Goal: Task Accomplishment & Management: Manage account settings

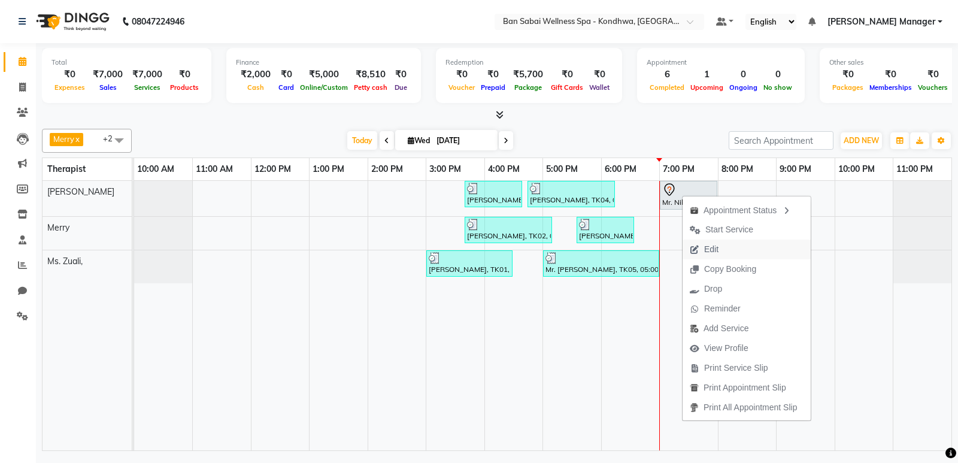
click at [721, 245] on span "Edit" at bounding box center [704, 250] width 43 height 20
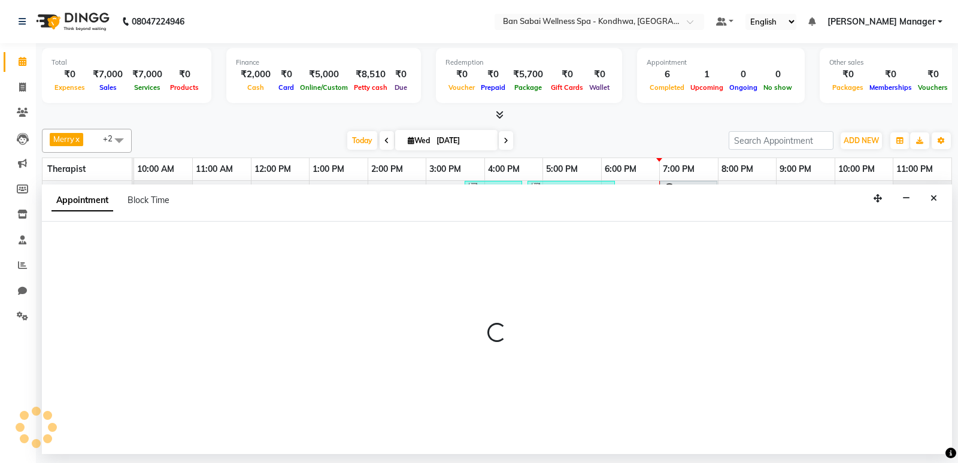
select select "tentative"
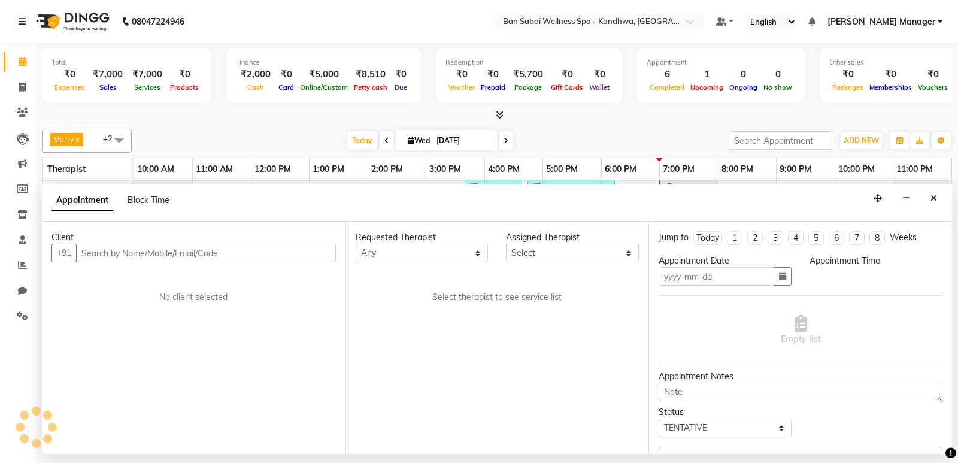
type input "[DATE]"
select select "1140"
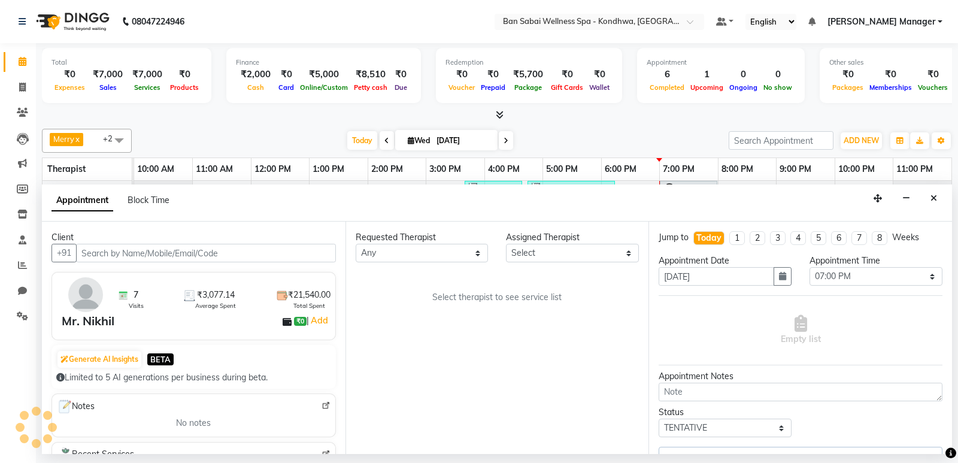
select select "78604"
select select "4131"
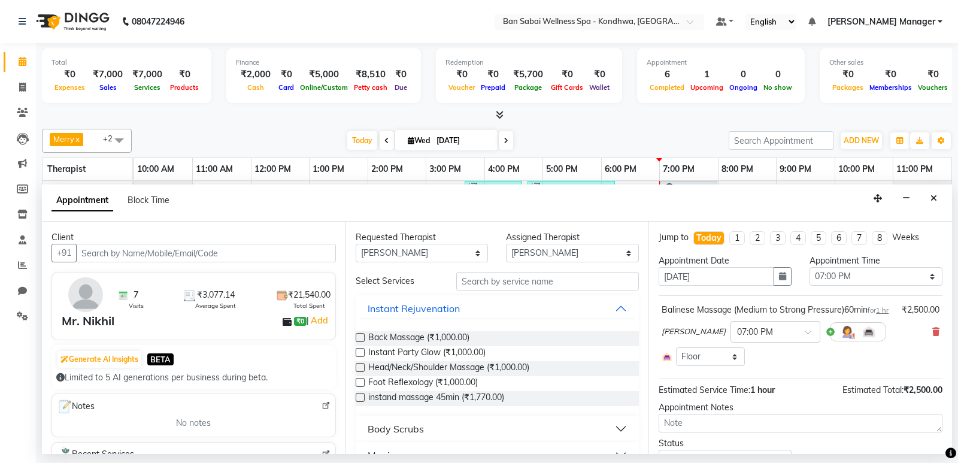
click at [931, 343] on div "Balinese Massage (Medium to Strong Pressure)60min for 1 hr ₹2,500.00 Maria × 07…" at bounding box center [801, 335] width 284 height 68
click at [933, 338] on span at bounding box center [936, 332] width 7 height 13
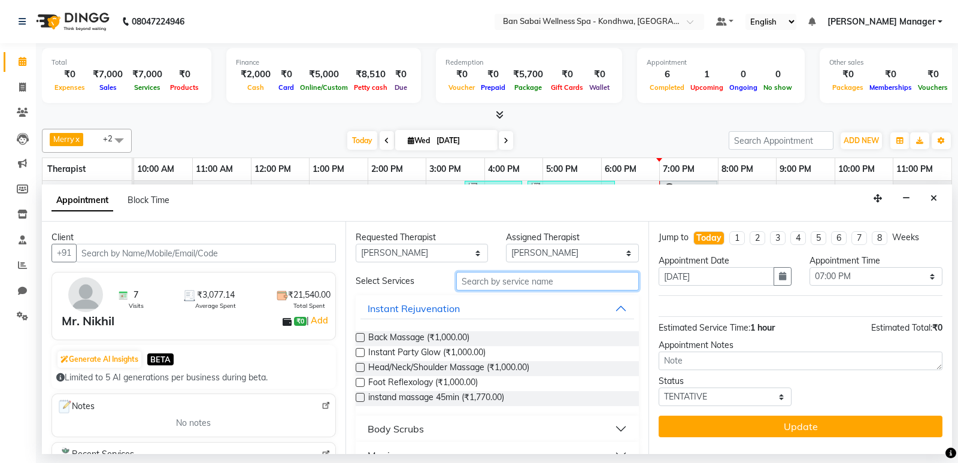
click at [476, 283] on input "text" at bounding box center [547, 281] width 183 height 19
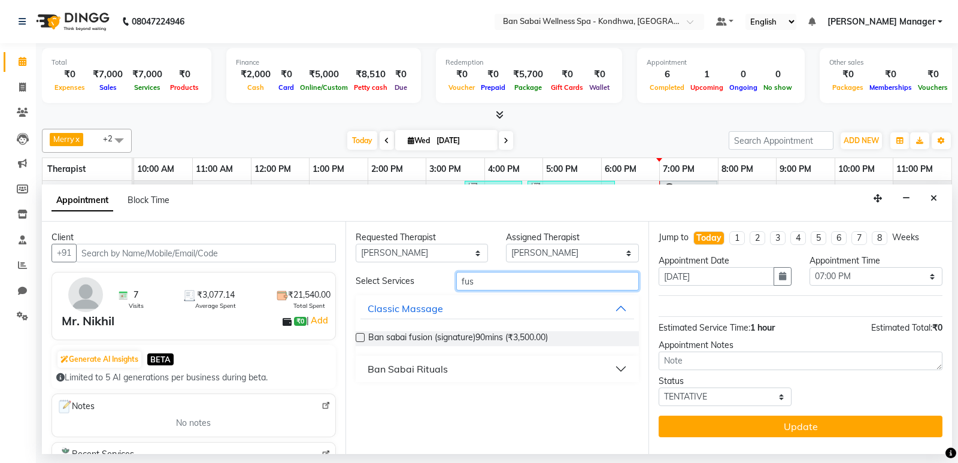
type input "fus"
click at [356, 336] on label at bounding box center [360, 337] width 9 height 9
click at [356, 336] on input "checkbox" at bounding box center [360, 339] width 8 height 8
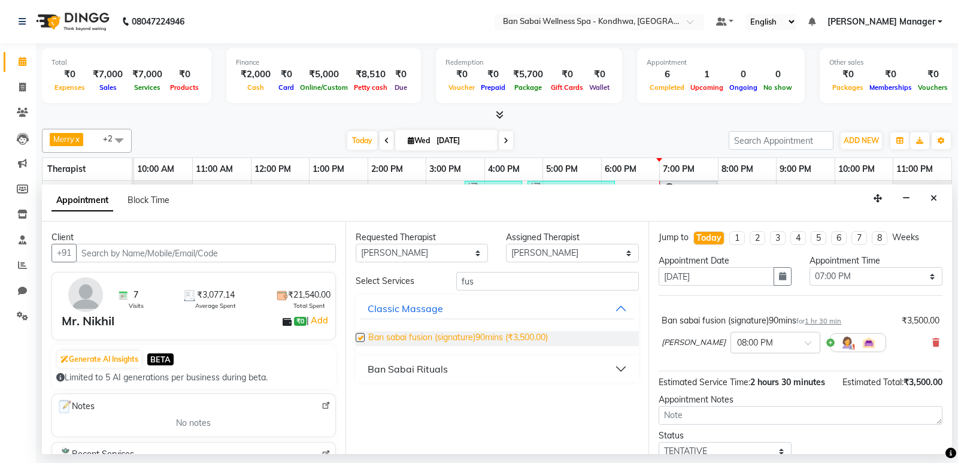
checkbox input "false"
click at [737, 336] on input "text" at bounding box center [763, 341] width 53 height 13
click at [731, 424] on div "07:20 PM" at bounding box center [775, 427] width 89 height 22
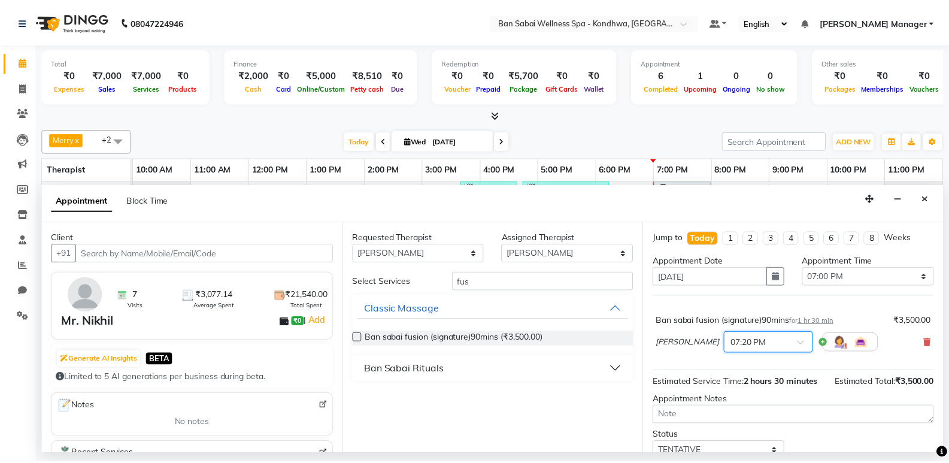
scroll to position [47, 0]
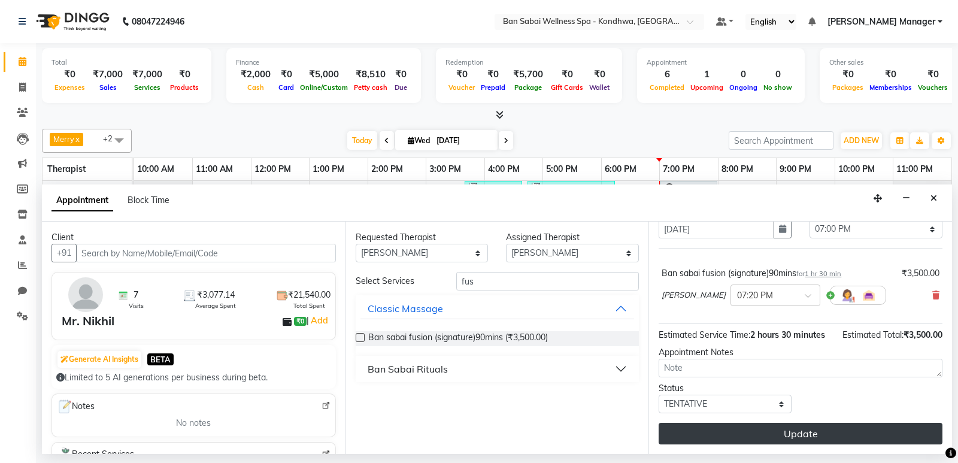
click at [824, 438] on button "Update" at bounding box center [801, 434] width 284 height 22
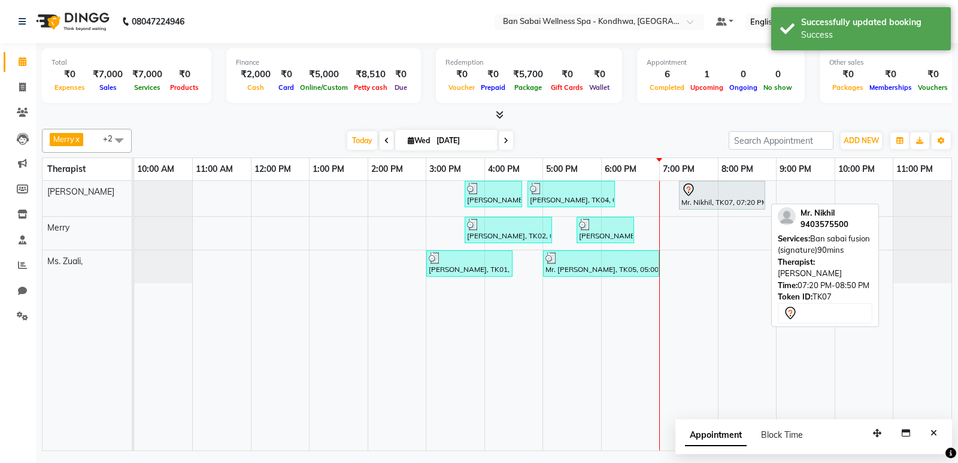
click at [701, 203] on div "Mr. Nikhil, TK07, 07:20 PM-08:50 PM, Ban sabai fusion (signature)90mins" at bounding box center [722, 195] width 84 height 25
select select "7"
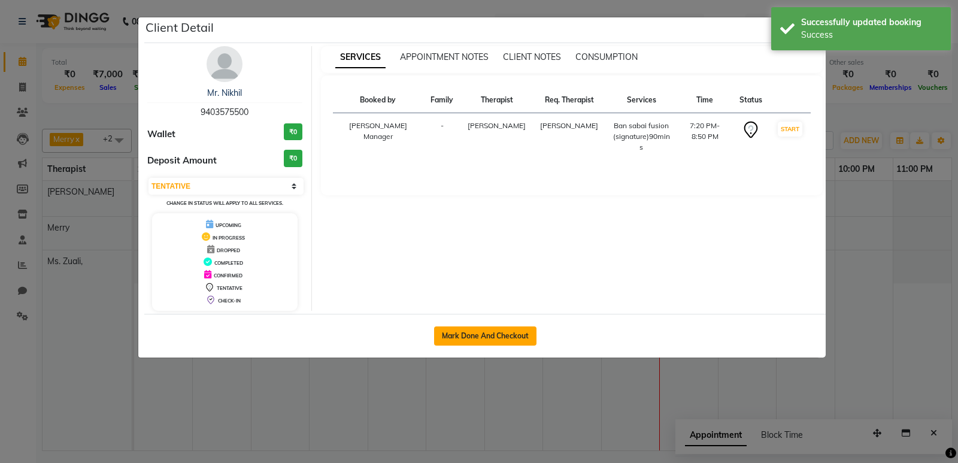
click at [499, 344] on button "Mark Done And Checkout" at bounding box center [485, 335] width 102 height 19
select select "8227"
select select "service"
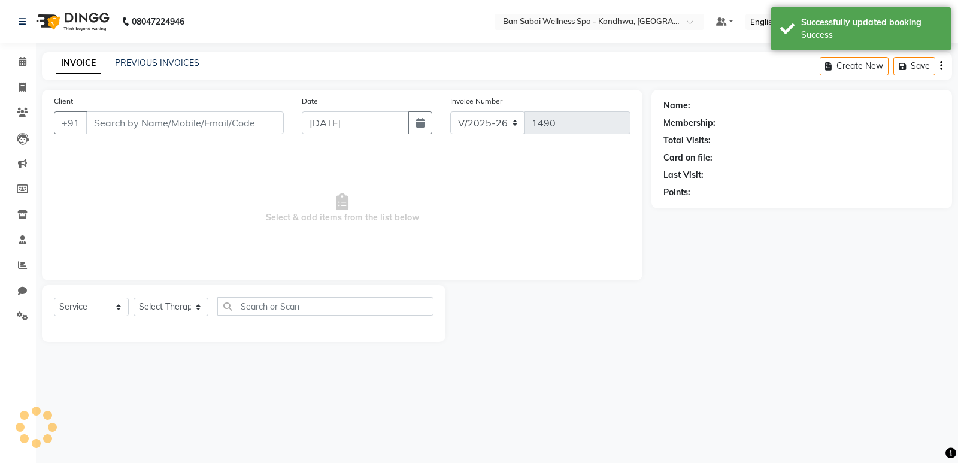
type input "9403575500"
select select "78604"
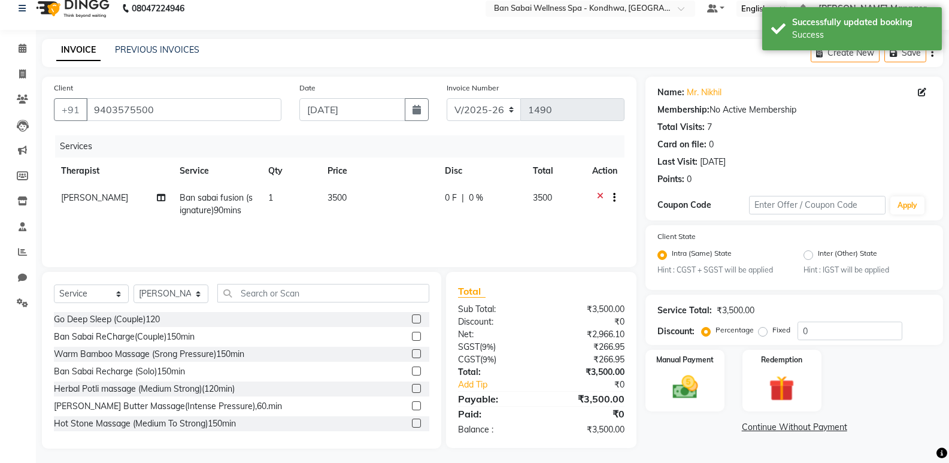
scroll to position [17, 0]
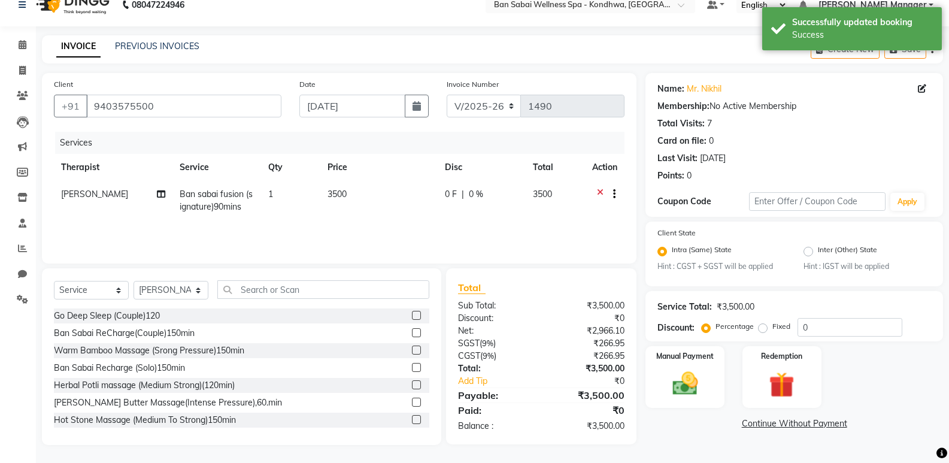
click at [773, 328] on label "Fixed" at bounding box center [782, 326] width 18 height 11
click at [765, 328] on input "Fixed" at bounding box center [765, 326] width 8 height 8
radio input "true"
click at [803, 326] on input "0" at bounding box center [850, 327] width 105 height 19
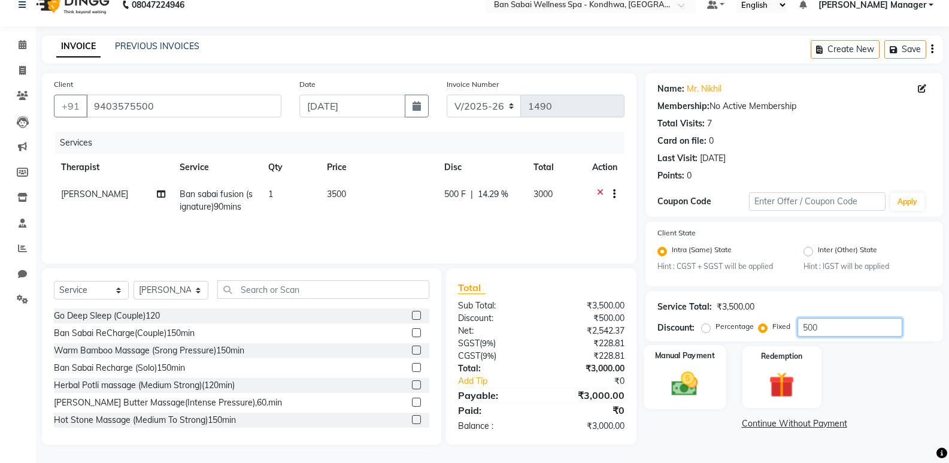
type input "500"
click at [711, 380] on div "Manual Payment" at bounding box center [685, 377] width 82 height 64
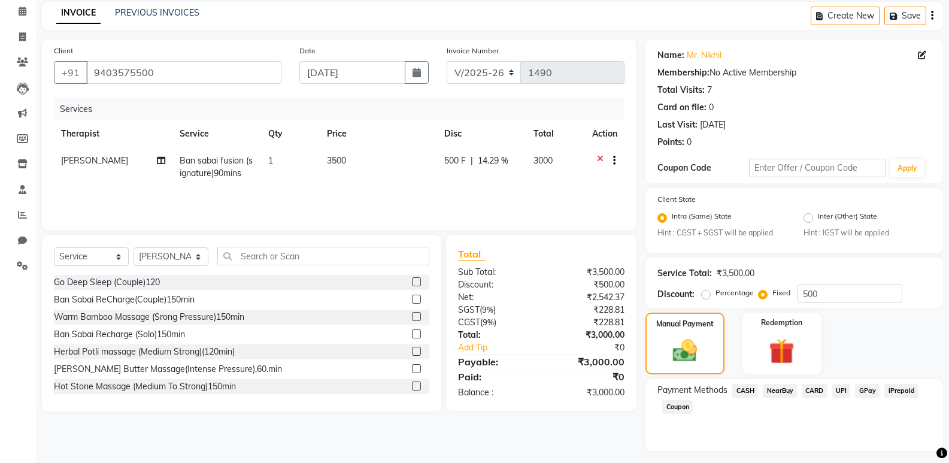
scroll to position [81, 0]
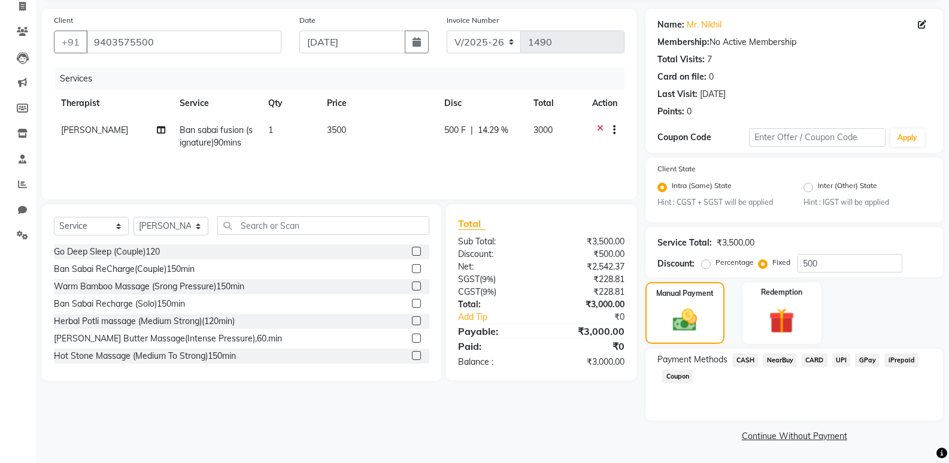
click at [745, 358] on span "CASH" at bounding box center [745, 360] width 26 height 14
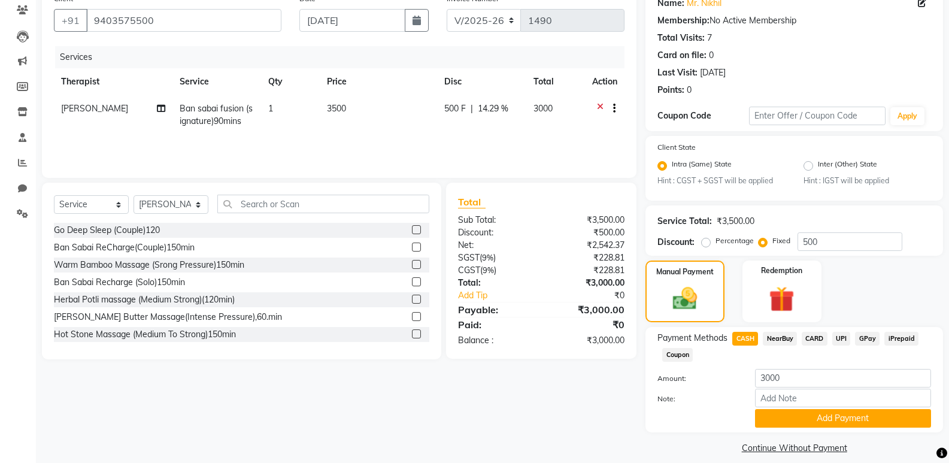
scroll to position [114, 0]
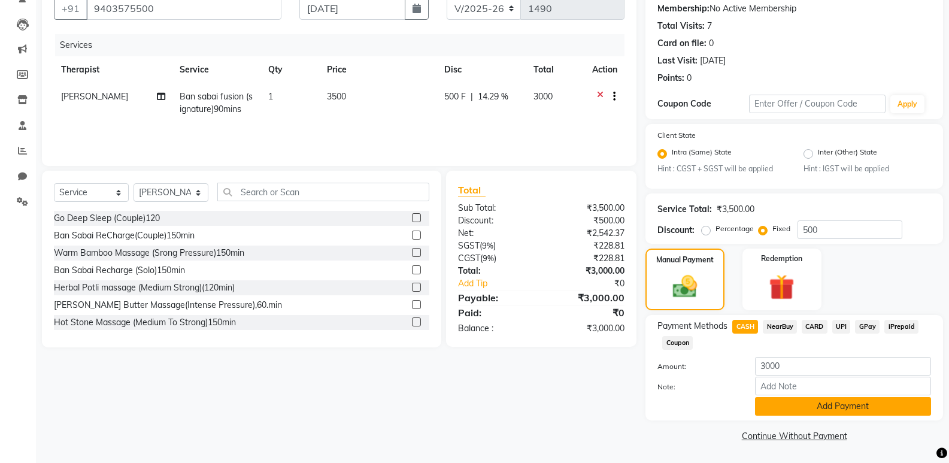
click at [803, 408] on button "Add Payment" at bounding box center [843, 406] width 176 height 19
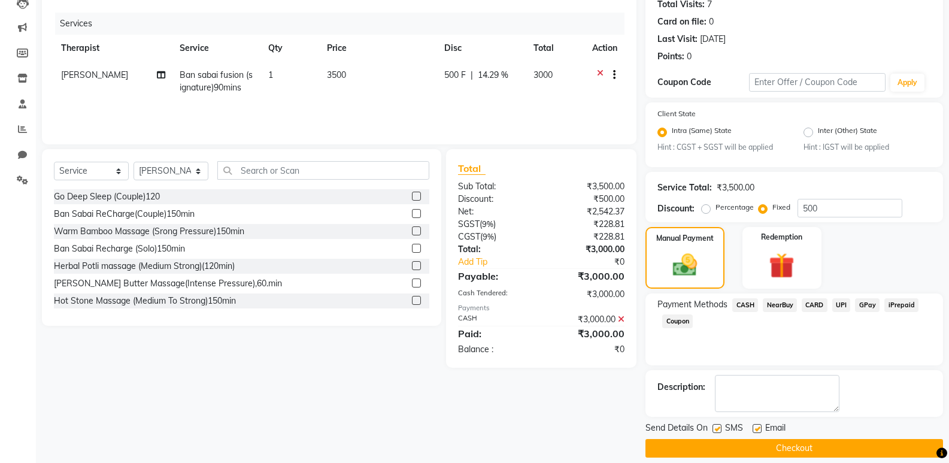
scroll to position [149, 0]
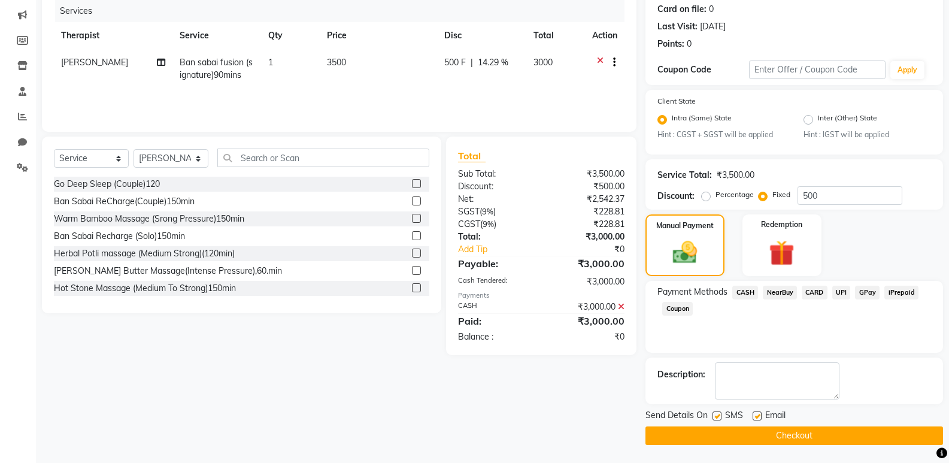
click at [815, 440] on button "Checkout" at bounding box center [795, 435] width 298 height 19
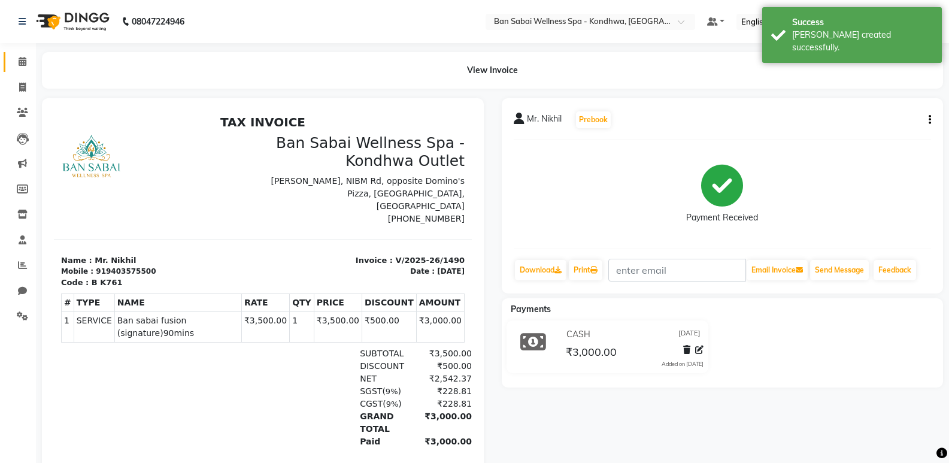
click at [18, 69] on link "Calendar" at bounding box center [18, 62] width 29 height 20
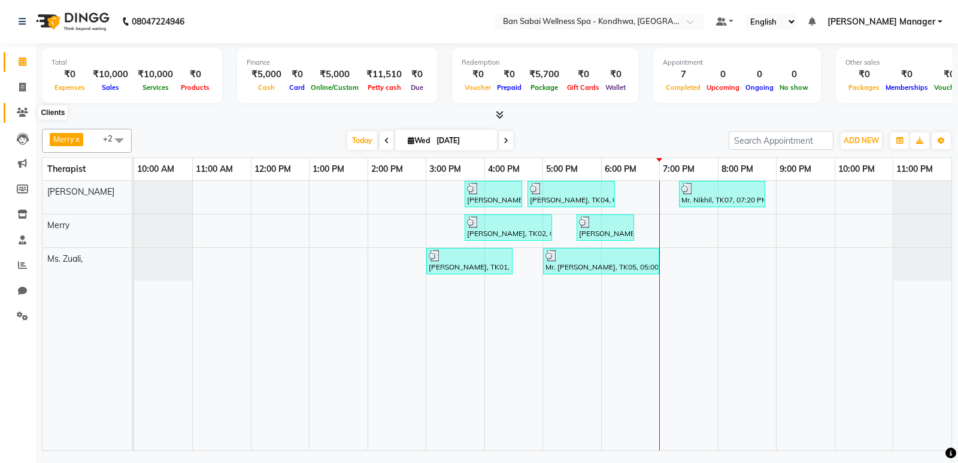
click at [28, 114] on icon at bounding box center [22, 112] width 11 height 9
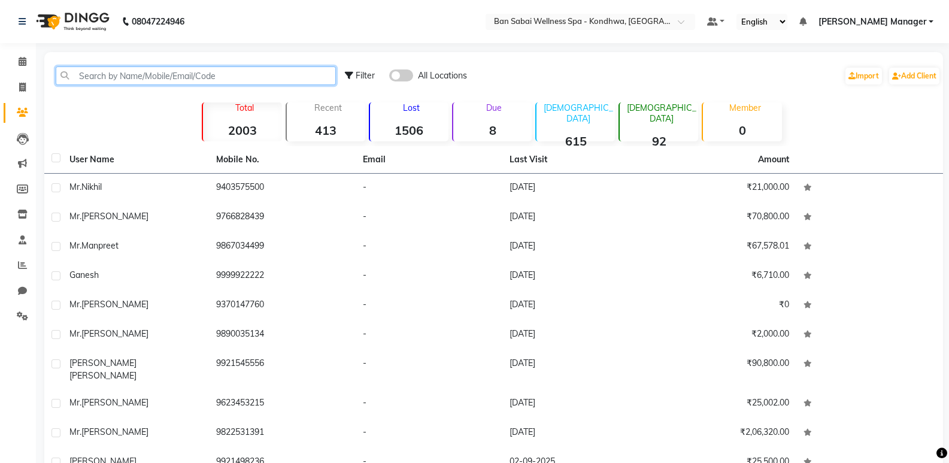
click at [169, 67] on input "text" at bounding box center [196, 75] width 280 height 19
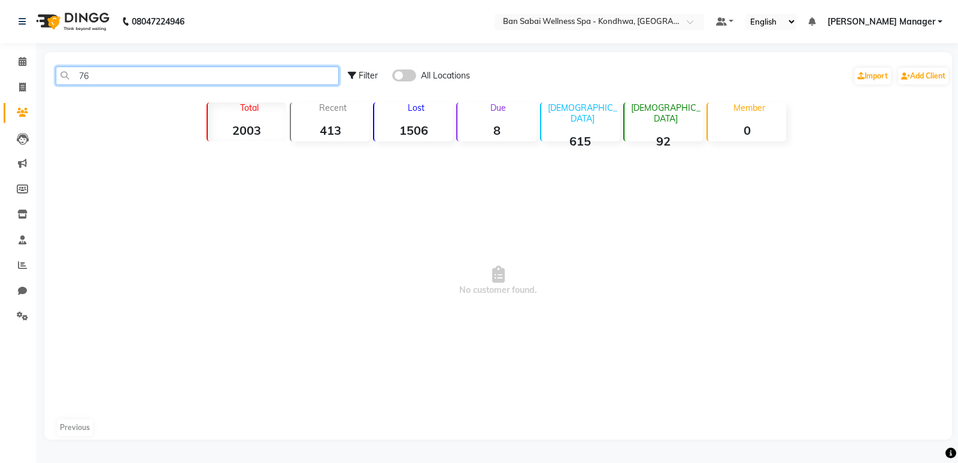
type input "7"
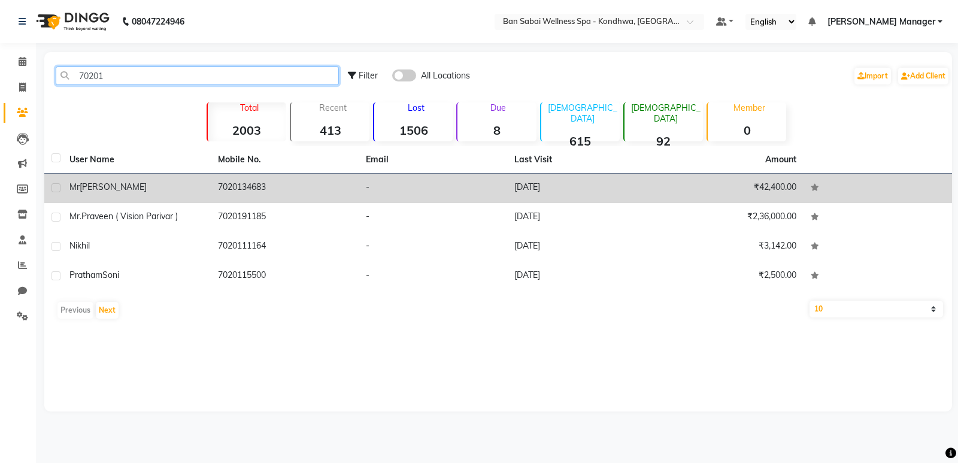
type input "70201"
click at [208, 197] on td "Mr Yogesh Mutha" at bounding box center [136, 188] width 149 height 29
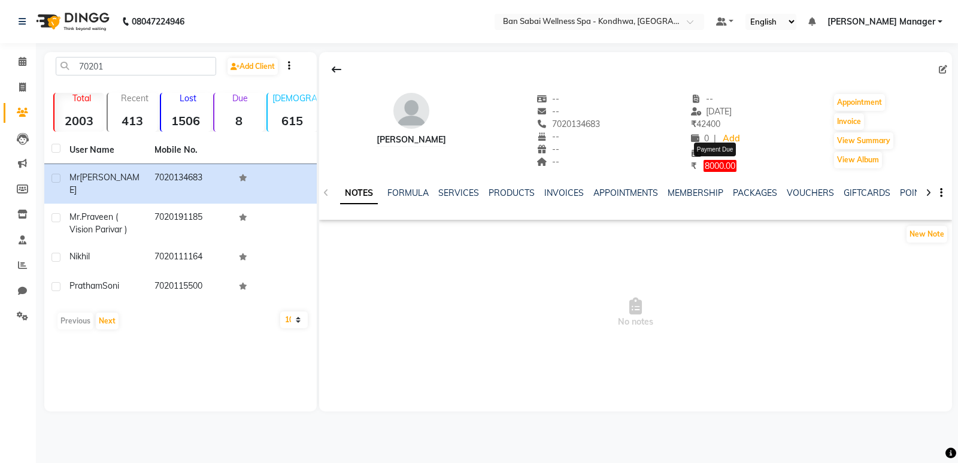
click at [729, 170] on span "8000.00" at bounding box center [720, 166] width 33 height 12
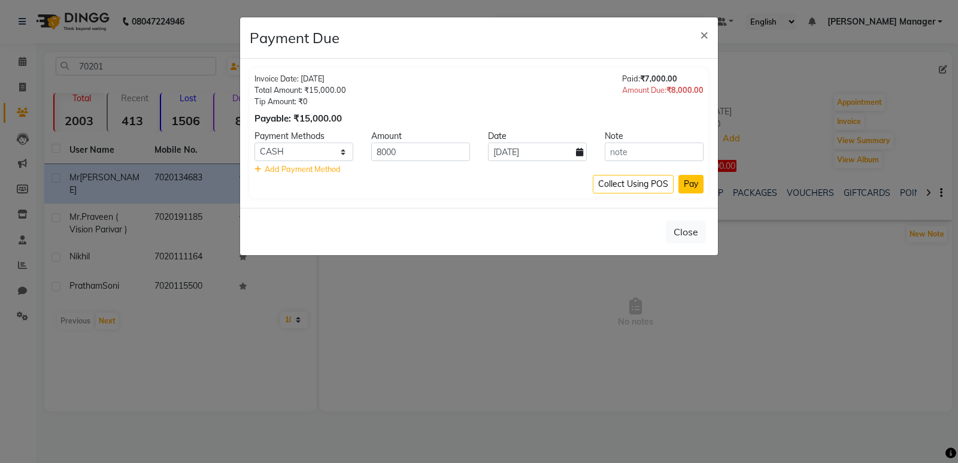
click at [688, 188] on button "Pay" at bounding box center [691, 184] width 25 height 19
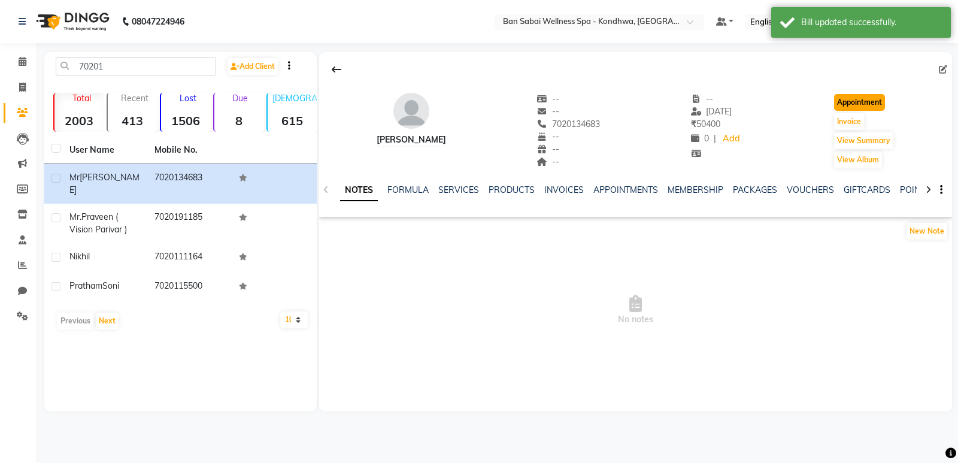
click at [878, 102] on button "Appointment" at bounding box center [859, 102] width 51 height 17
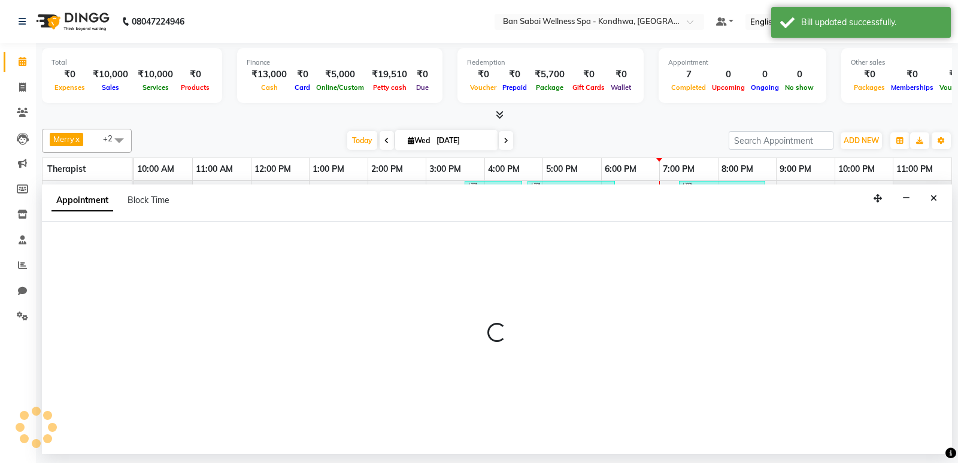
select select "660"
select select "tentative"
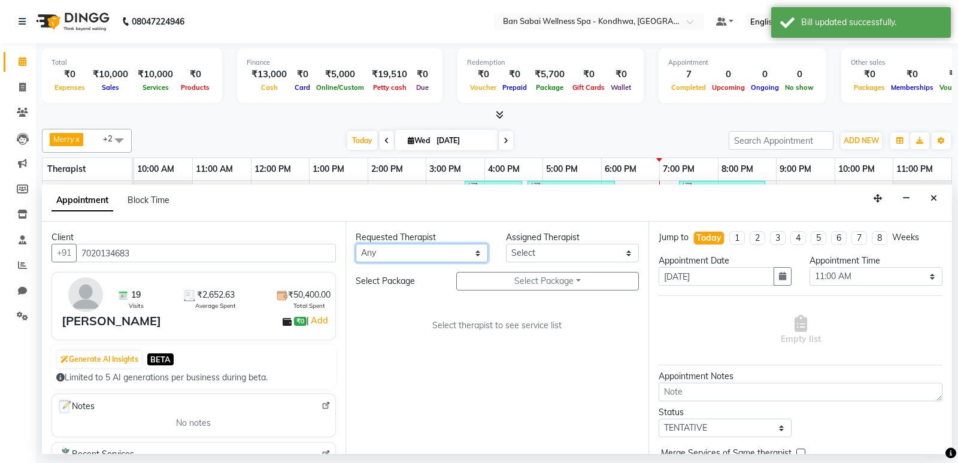
click at [431, 256] on select "Any Kiki Maria Megha Manager Merry Mimi Ms. Zuali, Vijay Sharma," at bounding box center [422, 253] width 133 height 19
select select "78586"
click at [356, 244] on select "Any Kiki Maria Megha Manager Merry Mimi Ms. Zuali, Vijay Sharma," at bounding box center [422, 253] width 133 height 19
select select "78586"
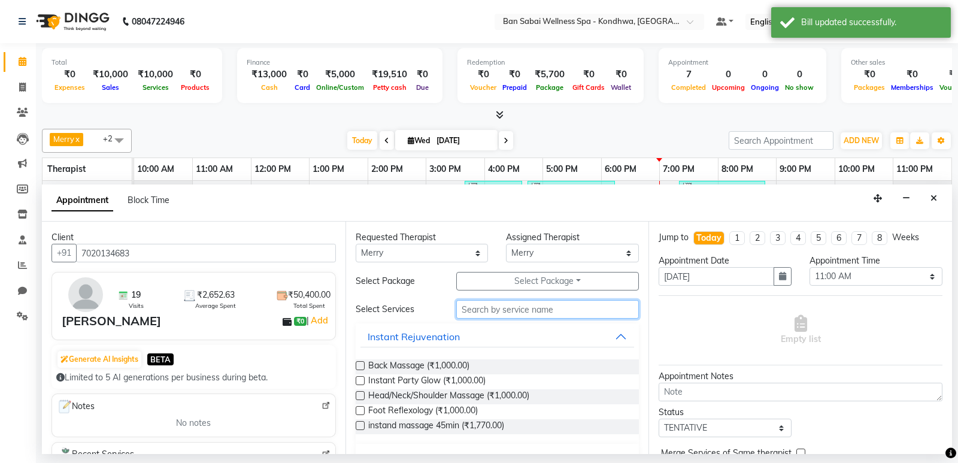
click at [504, 313] on input "text" at bounding box center [547, 309] width 183 height 19
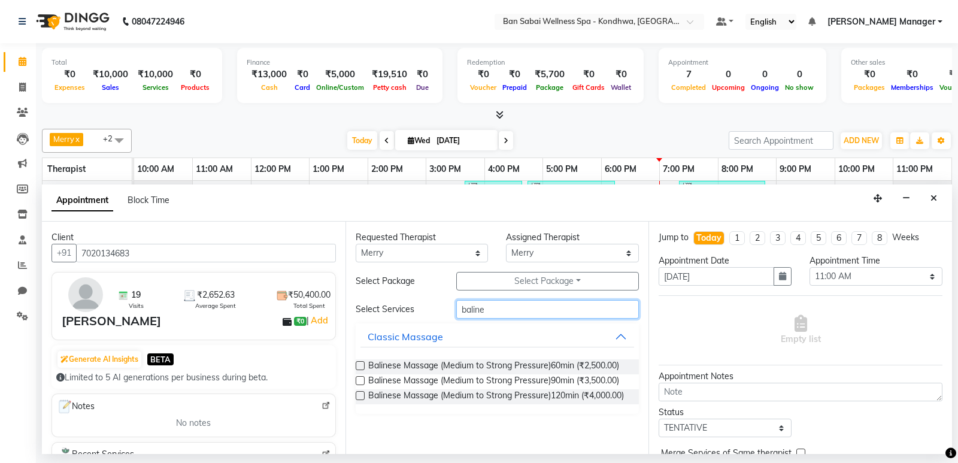
type input "baline"
click at [358, 367] on label at bounding box center [360, 365] width 9 height 9
click at [358, 367] on input "checkbox" at bounding box center [360, 367] width 8 height 8
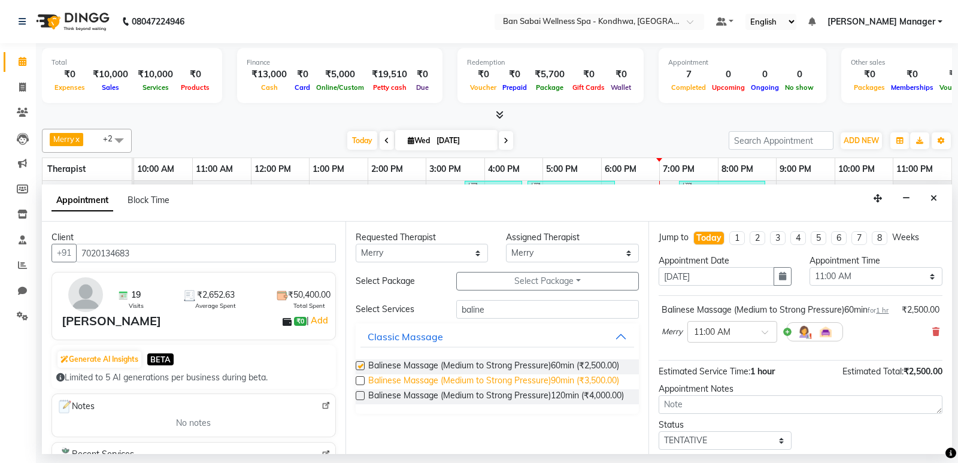
checkbox input "false"
click at [736, 337] on input "text" at bounding box center [720, 331] width 53 height 13
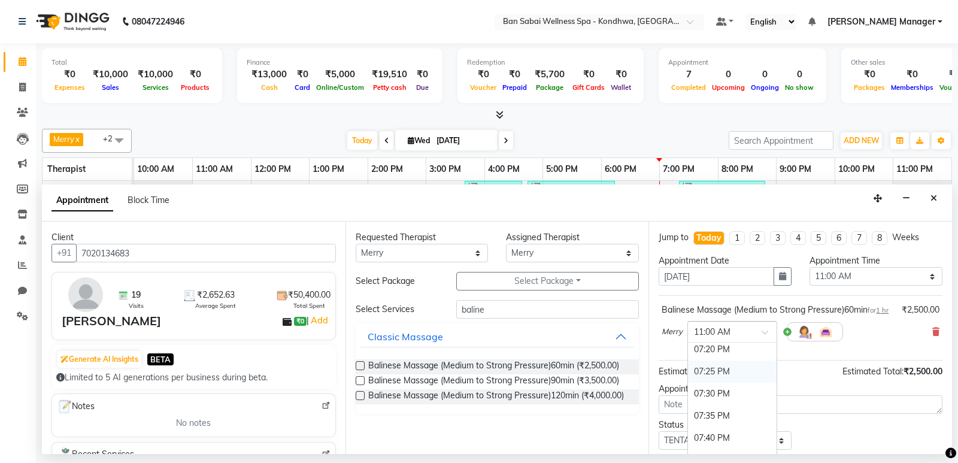
scroll to position [2276, 0]
click at [723, 407] on div "07:35 PM" at bounding box center [732, 396] width 89 height 22
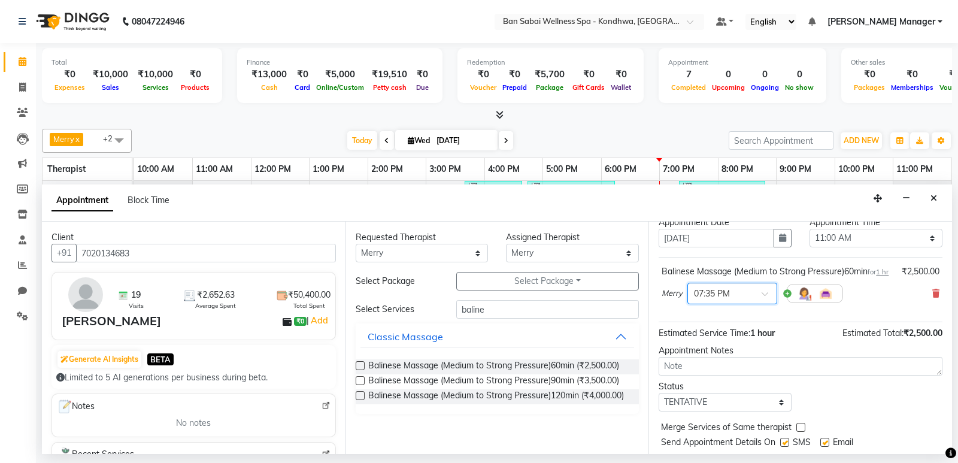
scroll to position [84, 0]
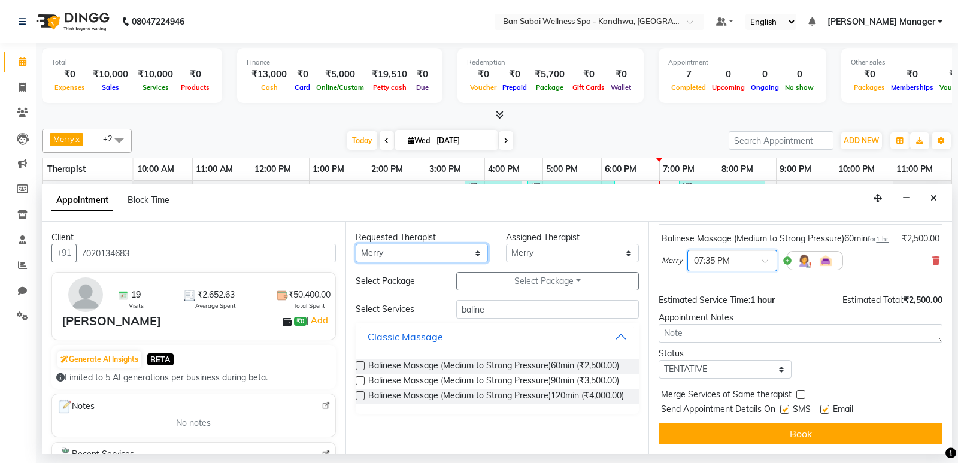
click at [450, 256] on select "Any Kiki Maria Megha Manager Merry Mimi Ms. Zuali, Vijay Sharma," at bounding box center [422, 253] width 133 height 19
select select "78620"
click at [356, 244] on select "Any Kiki Maria Megha Manager Merry Mimi Ms. Zuali, Vijay Sharma," at bounding box center [422, 253] width 133 height 19
select select "78620"
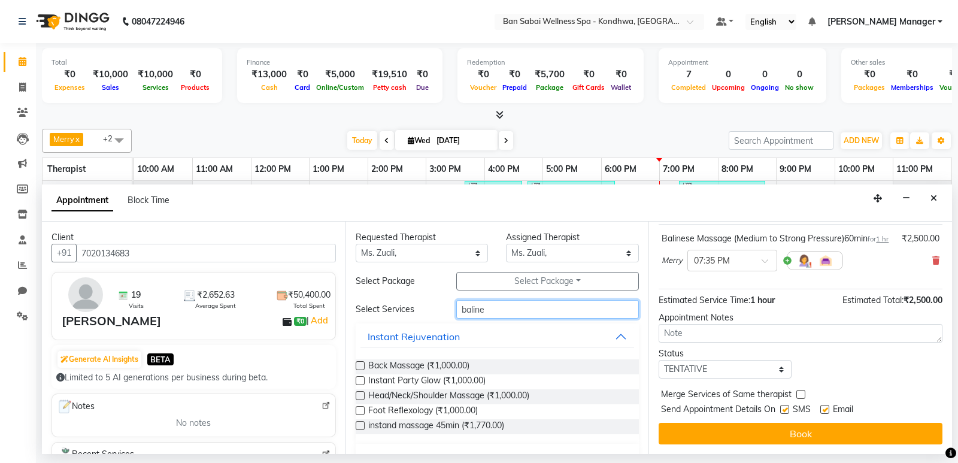
click at [484, 310] on input "baline" at bounding box center [547, 309] width 183 height 19
type input "b"
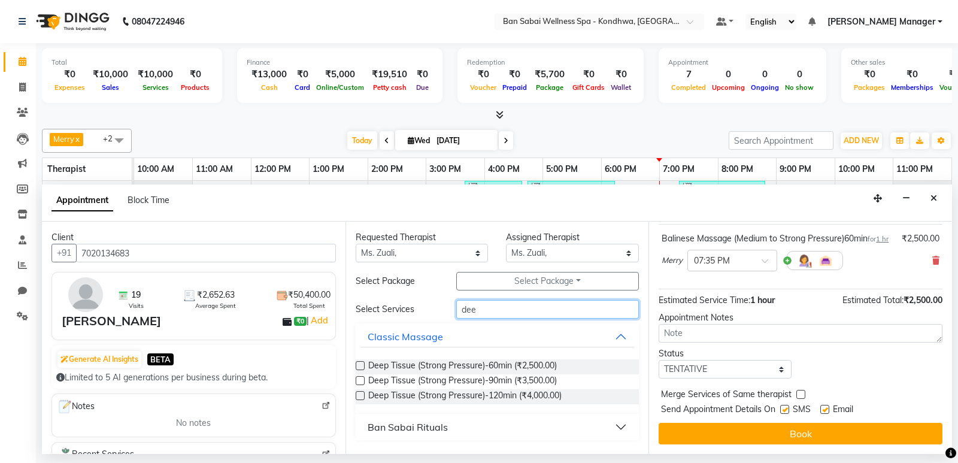
type input "dee"
click at [362, 364] on label at bounding box center [360, 365] width 9 height 9
click at [362, 364] on input "checkbox" at bounding box center [360, 367] width 8 height 8
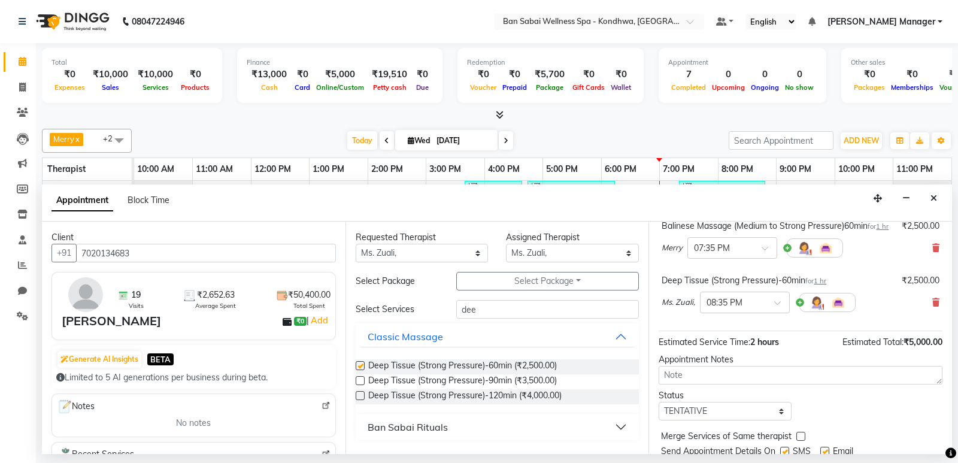
checkbox input "false"
click at [769, 308] on div at bounding box center [745, 301] width 89 height 13
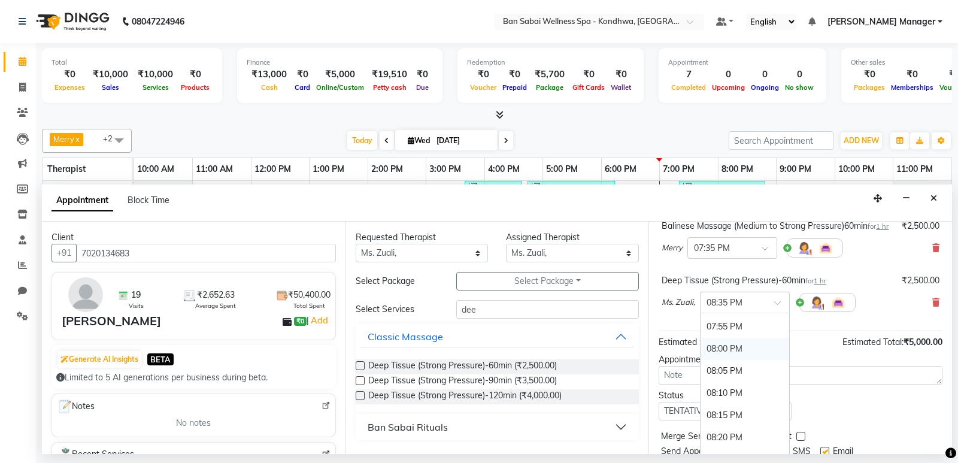
scroll to position [2299, 0]
click at [735, 369] on div "07:35 PM" at bounding box center [745, 358] width 89 height 22
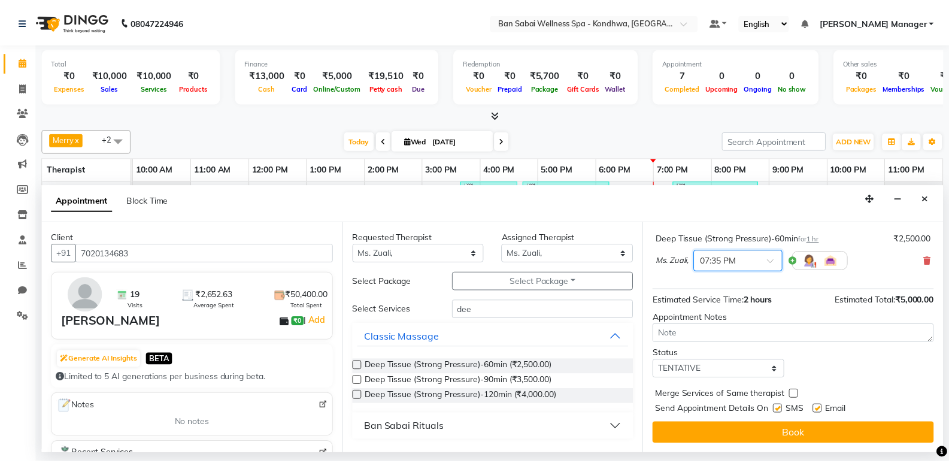
scroll to position [151, 0]
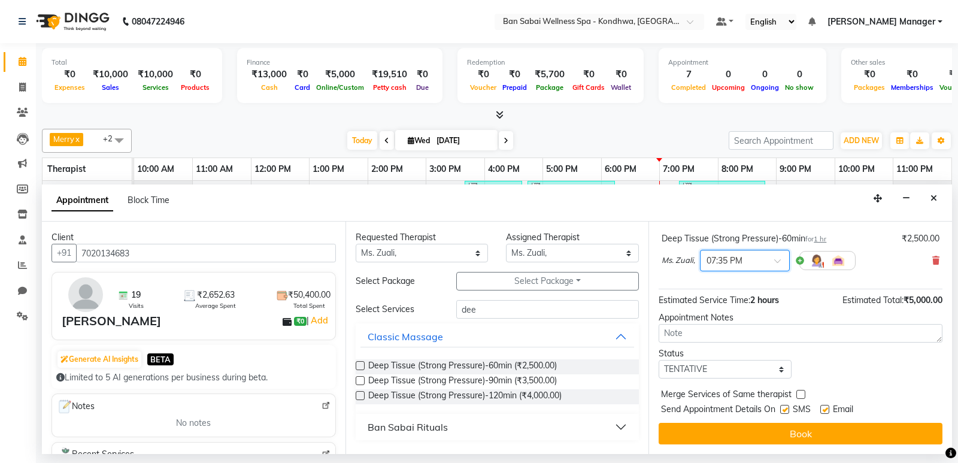
click at [738, 445] on div "Jump to Today 1 2 3 4 5 6 7 8 Weeks Appointment Date 03-09-2025 Appointment Tim…" at bounding box center [801, 338] width 304 height 232
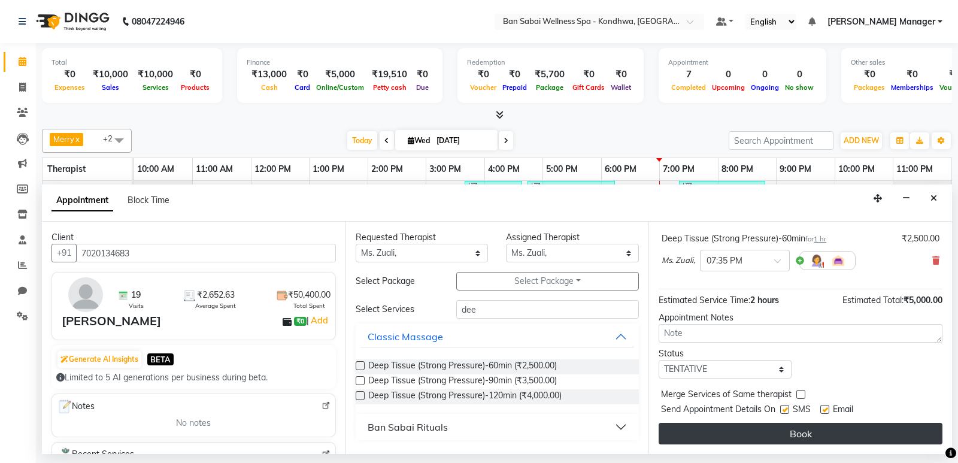
click at [738, 442] on button "Book" at bounding box center [801, 434] width 284 height 22
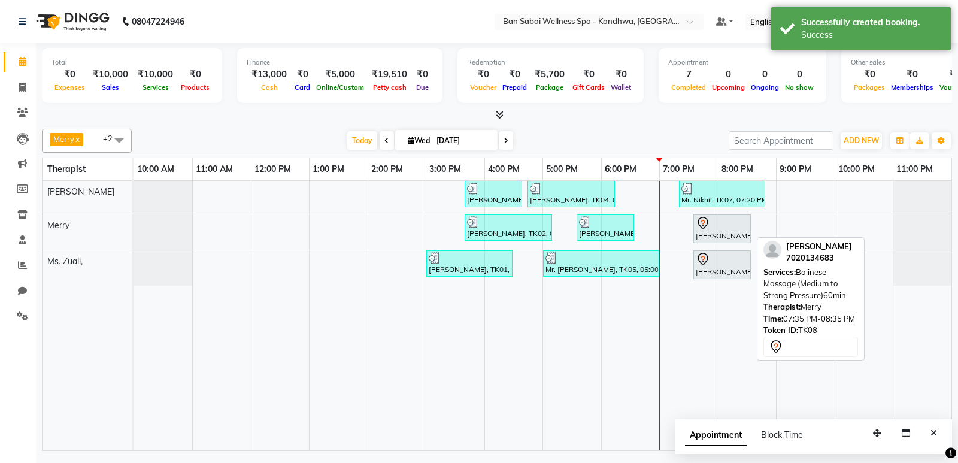
click at [729, 236] on div "[PERSON_NAME], TK08, 07:35 PM-08:35 PM, Balinese Massage (Medium to Strong Pres…" at bounding box center [722, 228] width 55 height 25
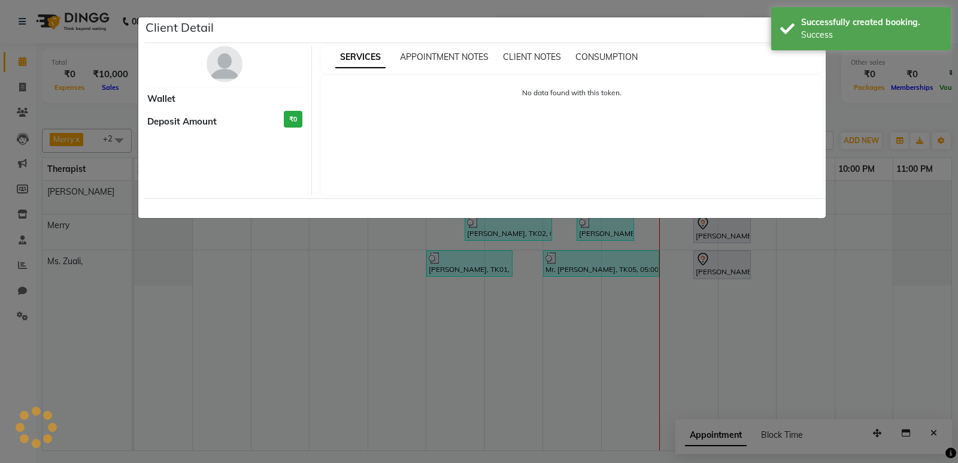
select select "7"
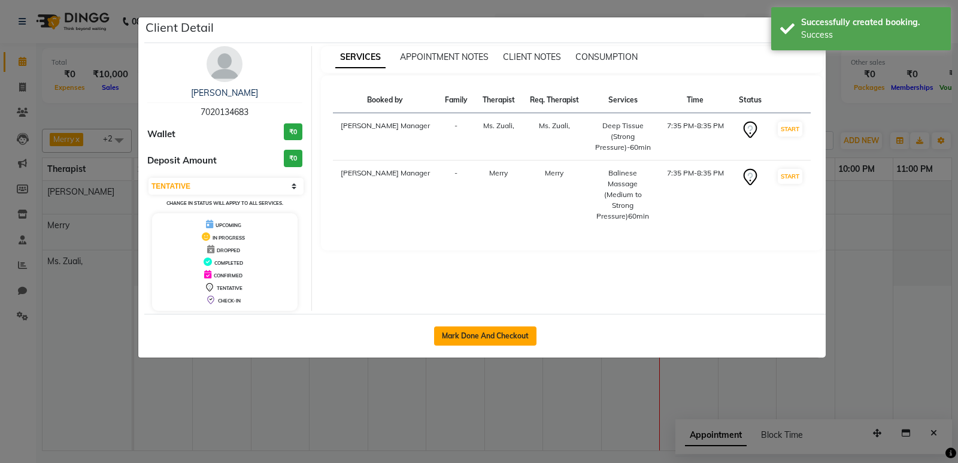
click at [501, 332] on button "Mark Done And Checkout" at bounding box center [485, 335] width 102 height 19
select select "service"
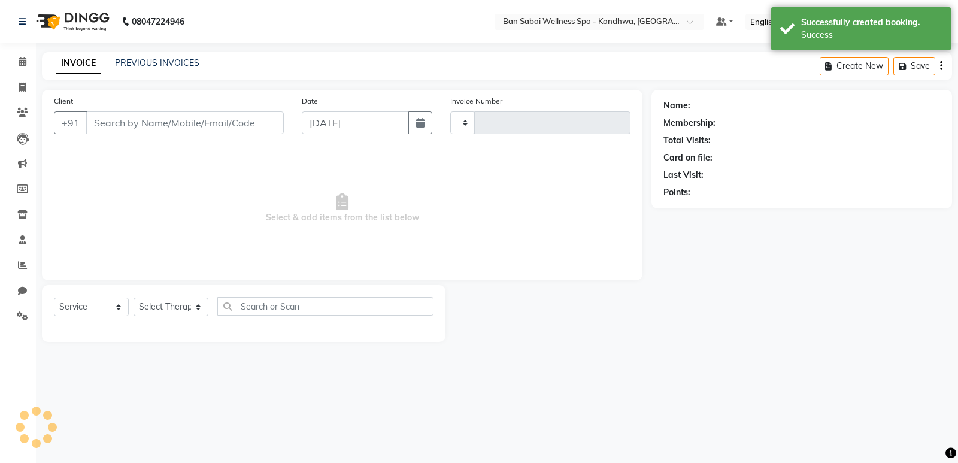
type input "1491"
select select "8227"
type input "7020134683"
select select "78620"
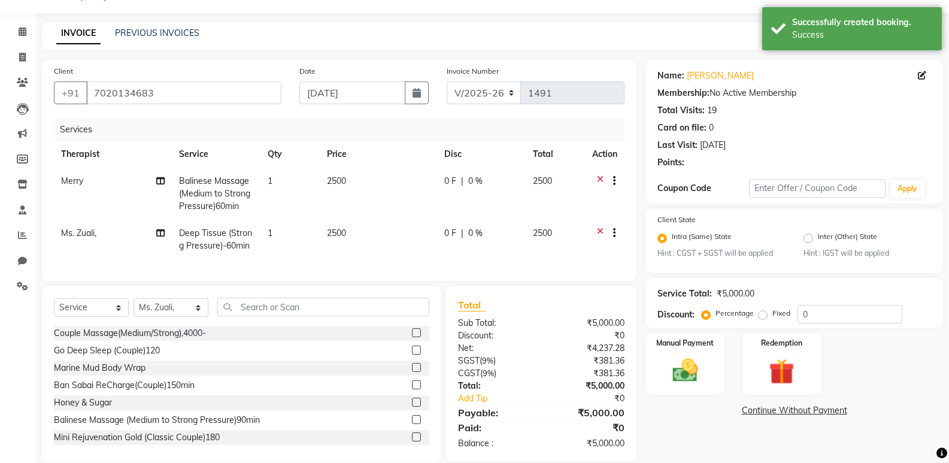
scroll to position [56, 0]
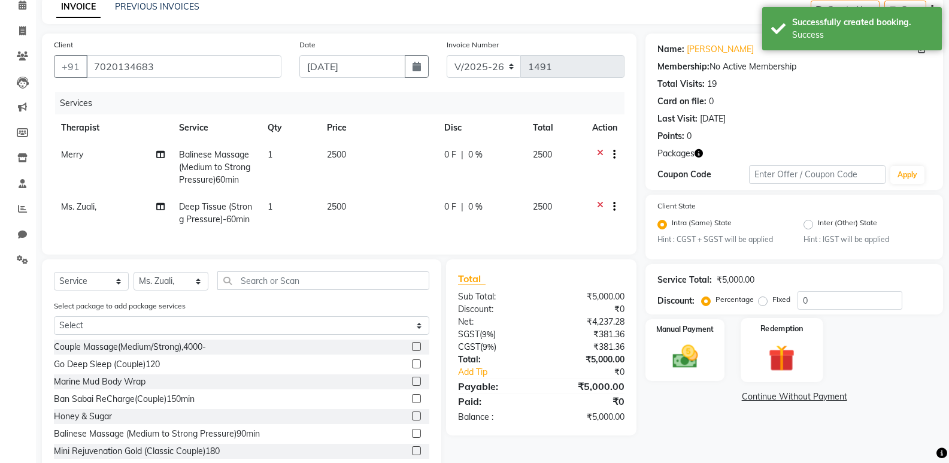
click at [781, 353] on img at bounding box center [782, 358] width 43 height 33
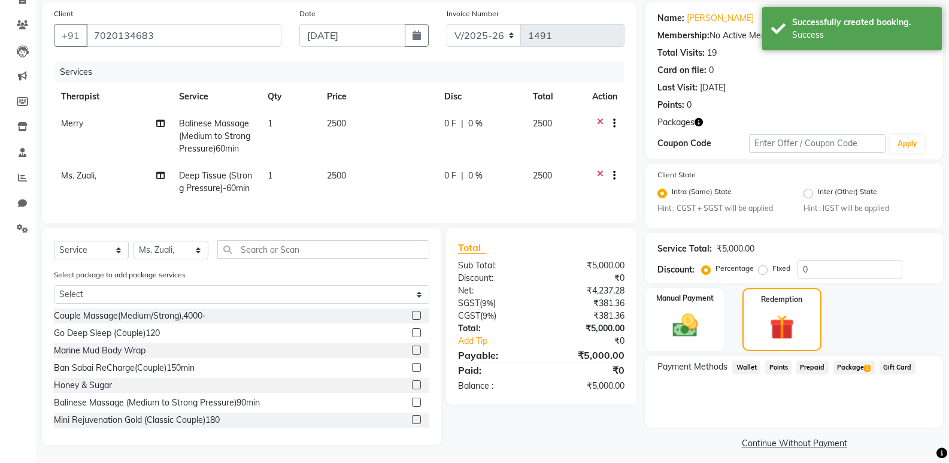
scroll to position [96, 0]
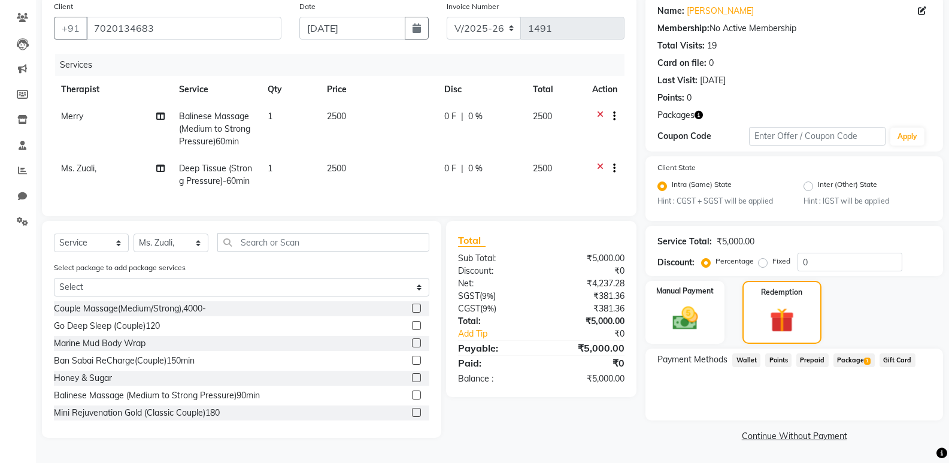
click at [847, 358] on span "Package 1" at bounding box center [854, 360] width 41 height 14
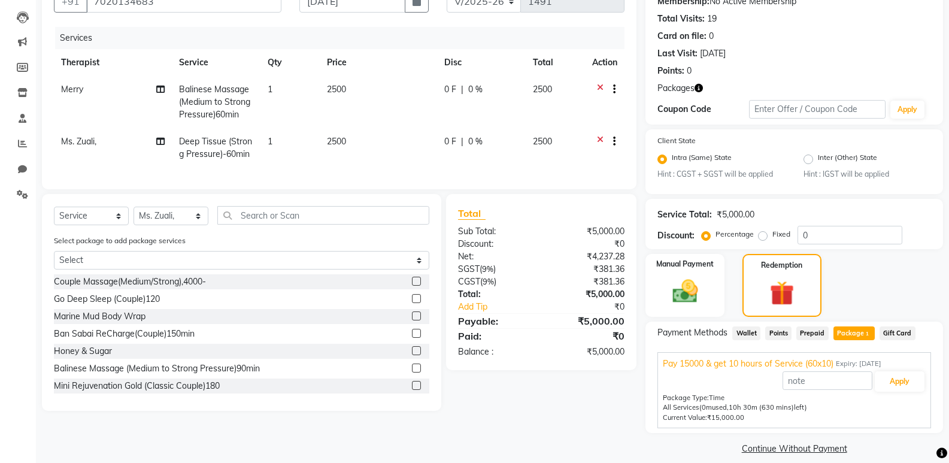
scroll to position [134, 0]
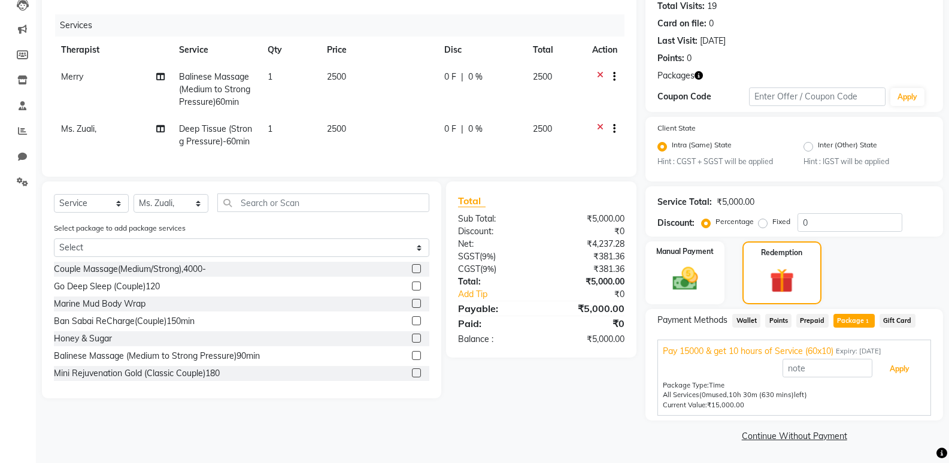
click at [885, 371] on button "Apply" at bounding box center [900, 369] width 50 height 20
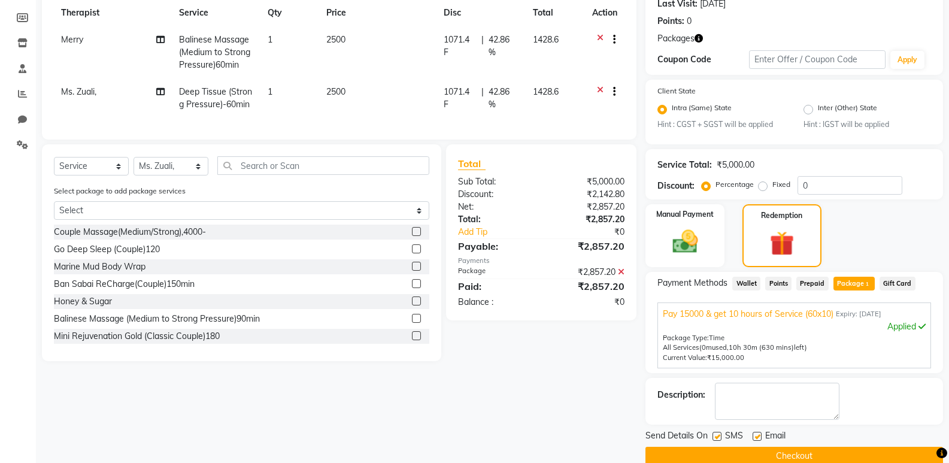
scroll to position [192, 0]
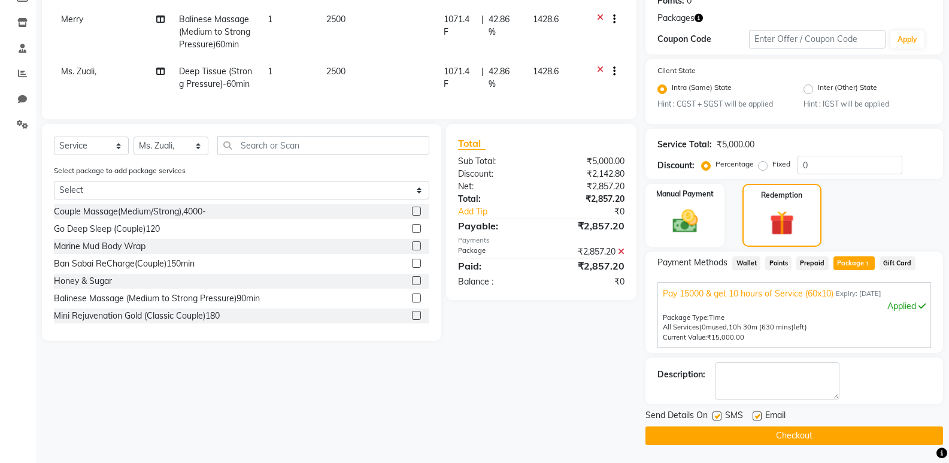
click at [852, 441] on button "Checkout" at bounding box center [795, 435] width 298 height 19
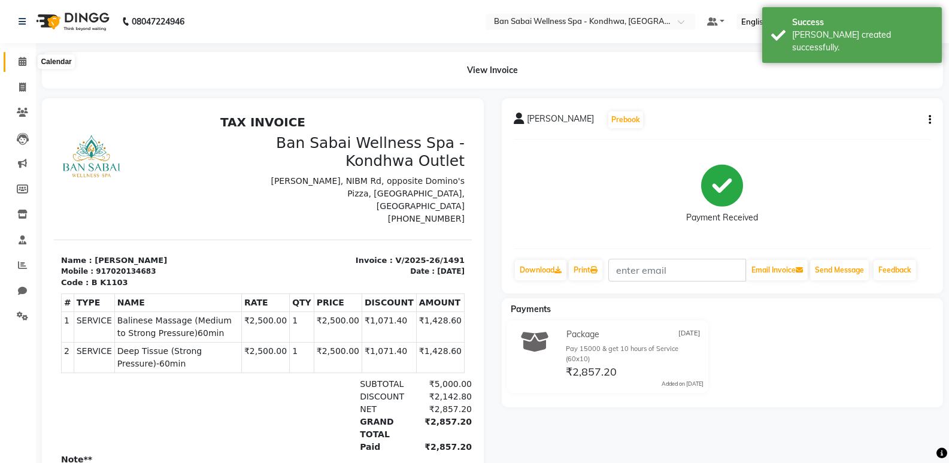
click at [17, 61] on span at bounding box center [22, 62] width 21 height 14
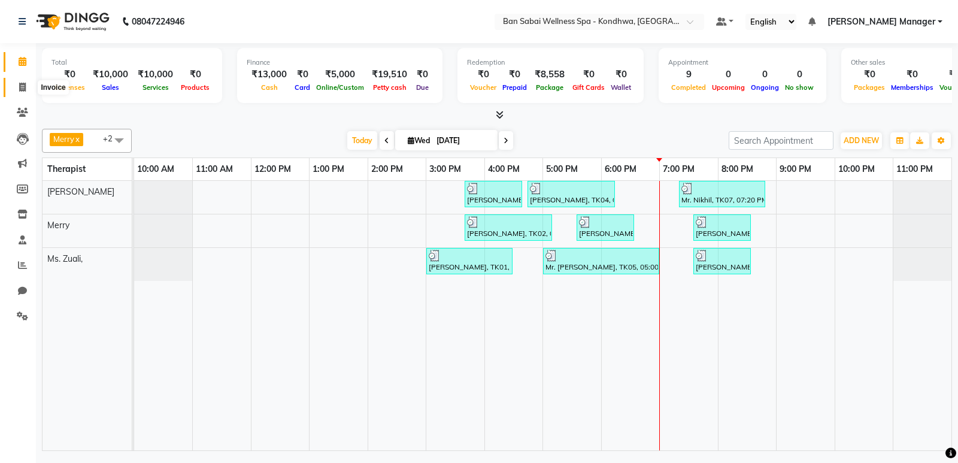
click at [24, 88] on icon at bounding box center [22, 87] width 7 height 9
select select "service"
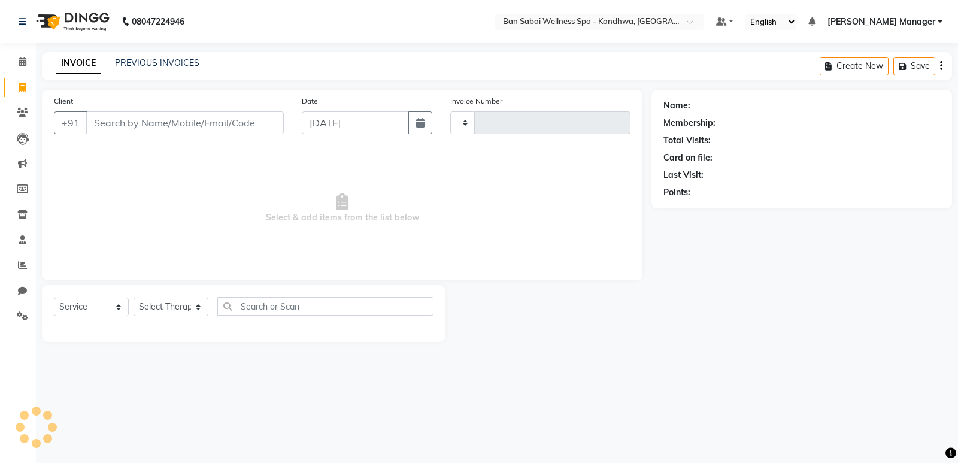
type input "1492"
select select "8227"
click at [141, 67] on link "PREVIOUS INVOICES" at bounding box center [157, 62] width 84 height 11
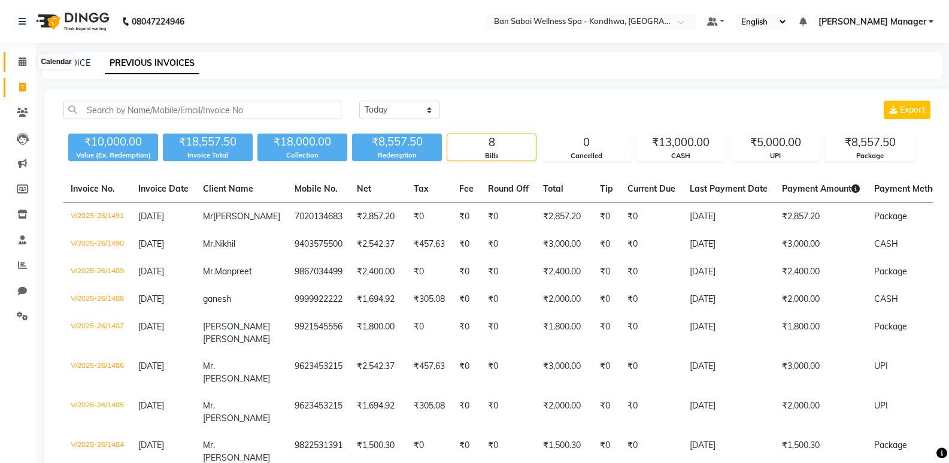
click at [25, 63] on icon at bounding box center [23, 61] width 8 height 9
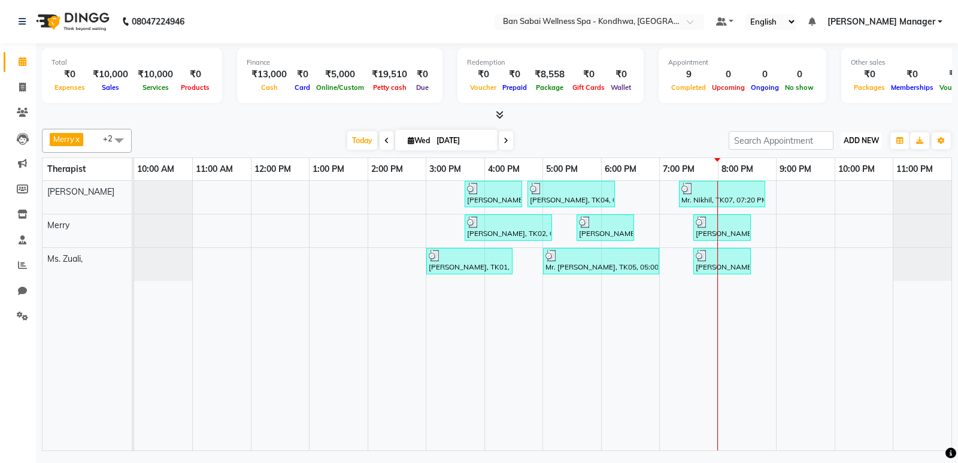
click at [867, 140] on span "ADD NEW" at bounding box center [861, 140] width 35 height 9
click at [842, 195] on link "Add Expense" at bounding box center [834, 195] width 95 height 16
select select "1"
select select "7355"
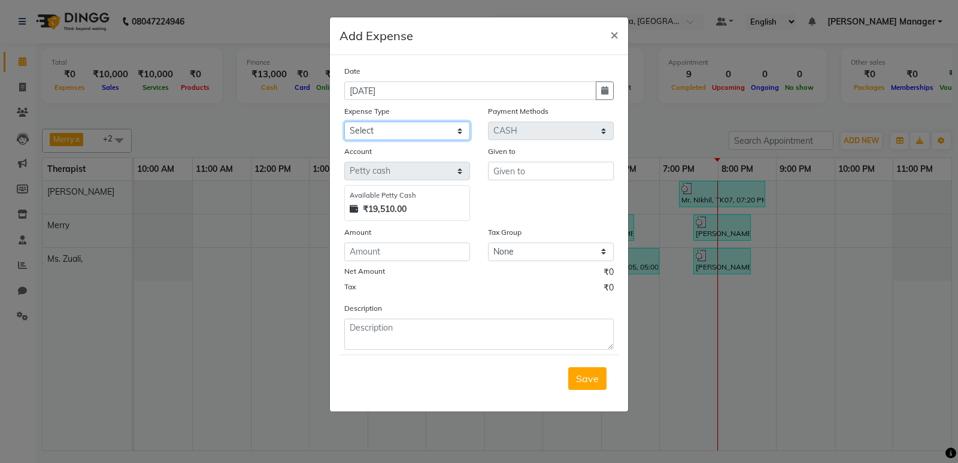
click at [421, 134] on select "Select Advance Salary Bank charges birthday cake birthday gifts Car maintenance…" at bounding box center [407, 131] width 126 height 19
select select "22173"
click at [344, 122] on select "Select Advance Salary Bank charges birthday cake birthday gifts Car maintenance…" at bounding box center [407, 131] width 126 height 19
click at [509, 170] on input "text" at bounding box center [551, 171] width 126 height 19
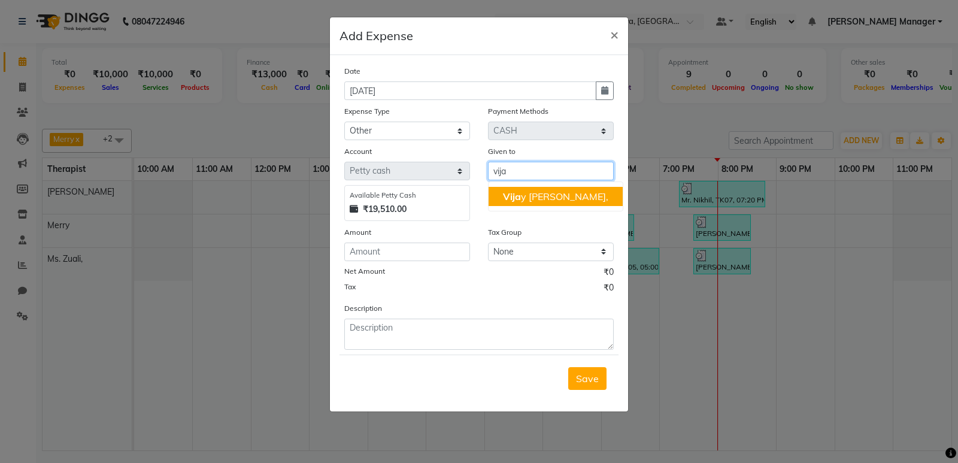
click at [550, 203] on button "Vija y Sharma," at bounding box center [556, 196] width 134 height 19
type input "[PERSON_NAME],"
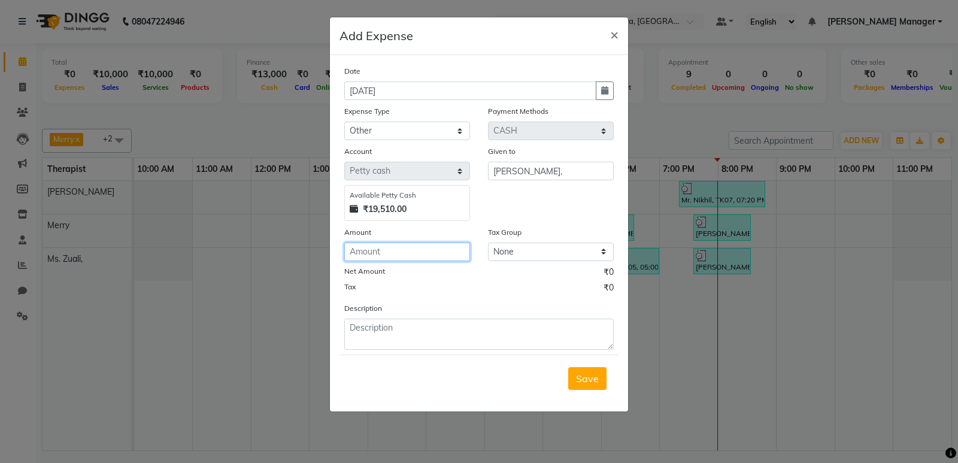
click at [427, 249] on input "number" at bounding box center [407, 252] width 126 height 19
type input "19000"
click at [578, 373] on span "Save" at bounding box center [587, 379] width 23 height 12
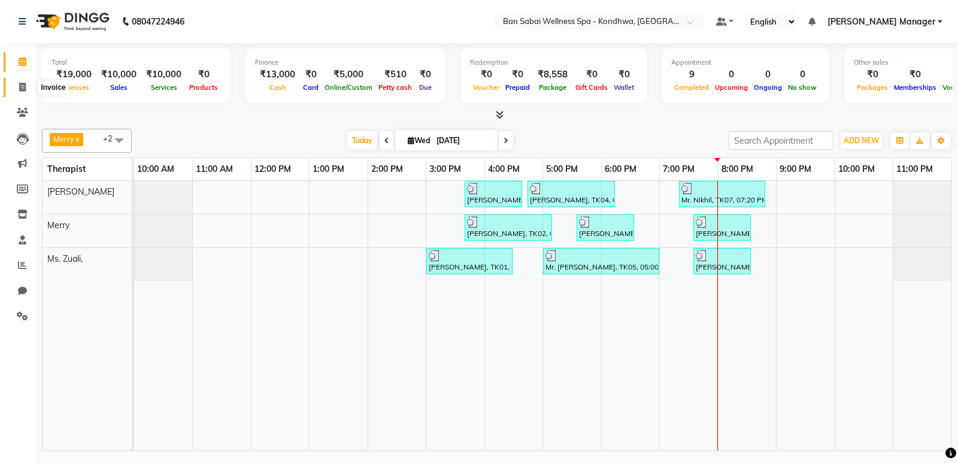
click at [23, 92] on span at bounding box center [22, 88] width 21 height 14
select select "8227"
select select "service"
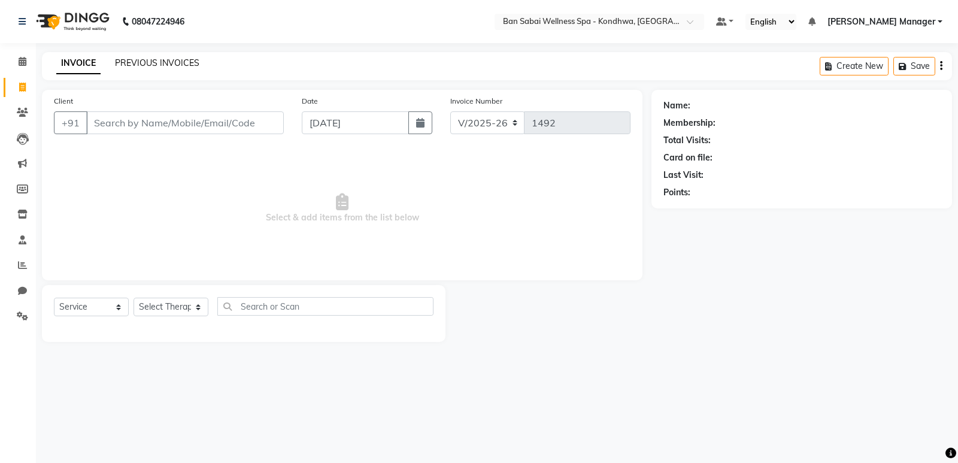
click at [179, 60] on link "PREVIOUS INVOICES" at bounding box center [157, 62] width 84 height 11
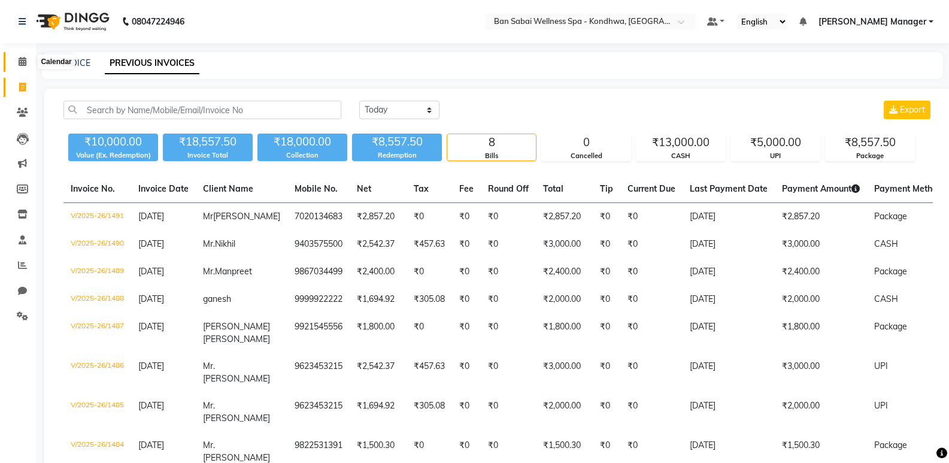
click at [15, 61] on span at bounding box center [22, 62] width 21 height 14
